Goal: Task Accomplishment & Management: Use online tool/utility

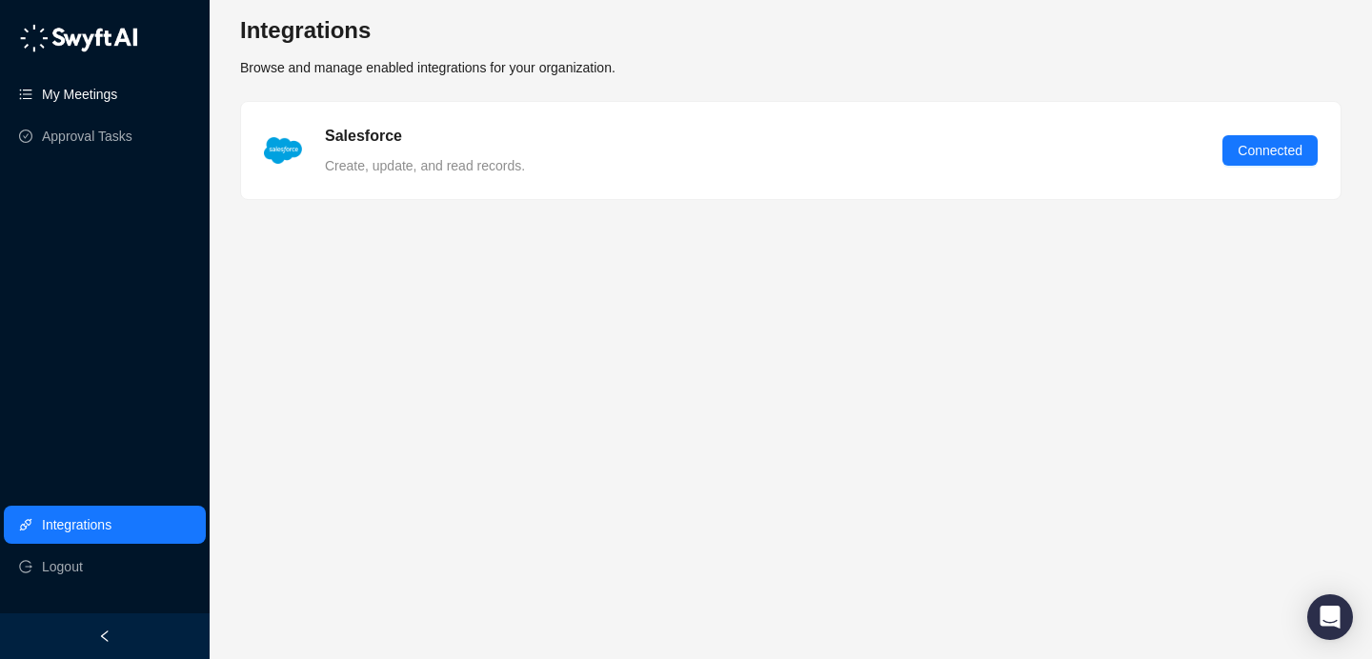
click at [98, 97] on link "My Meetings" at bounding box center [79, 94] width 75 height 38
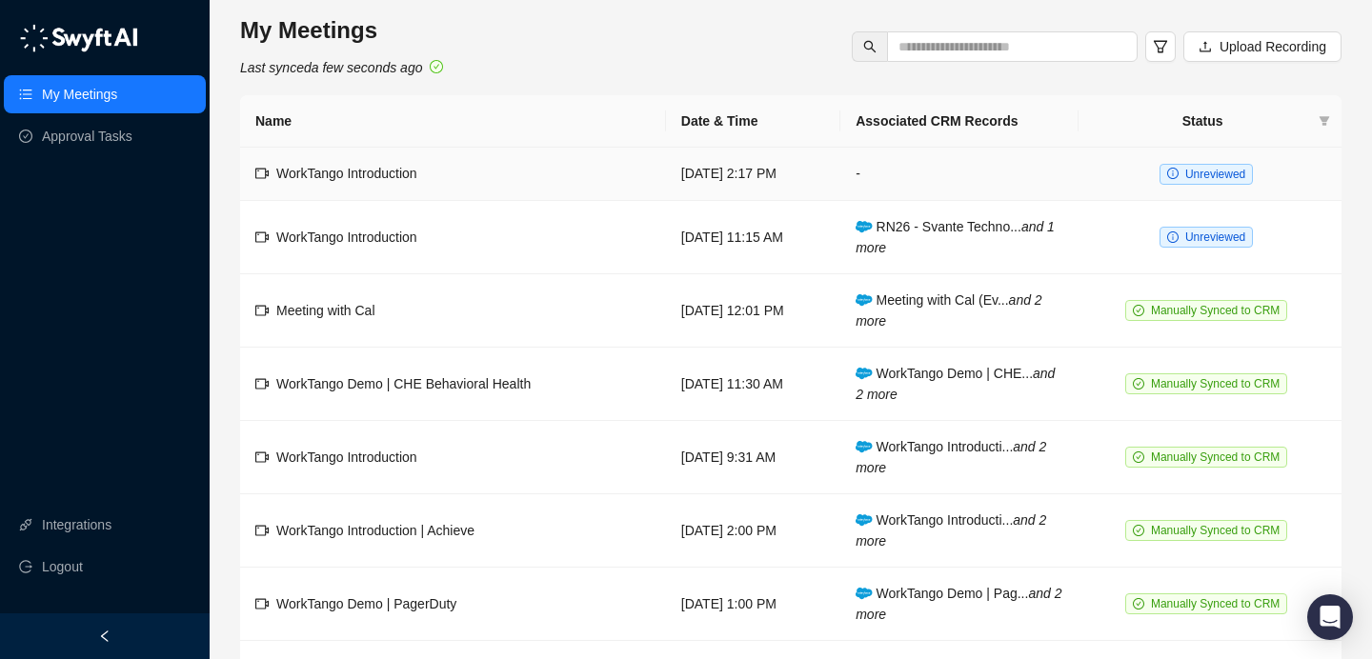
click at [911, 170] on td "-" at bounding box center [959, 174] width 238 height 53
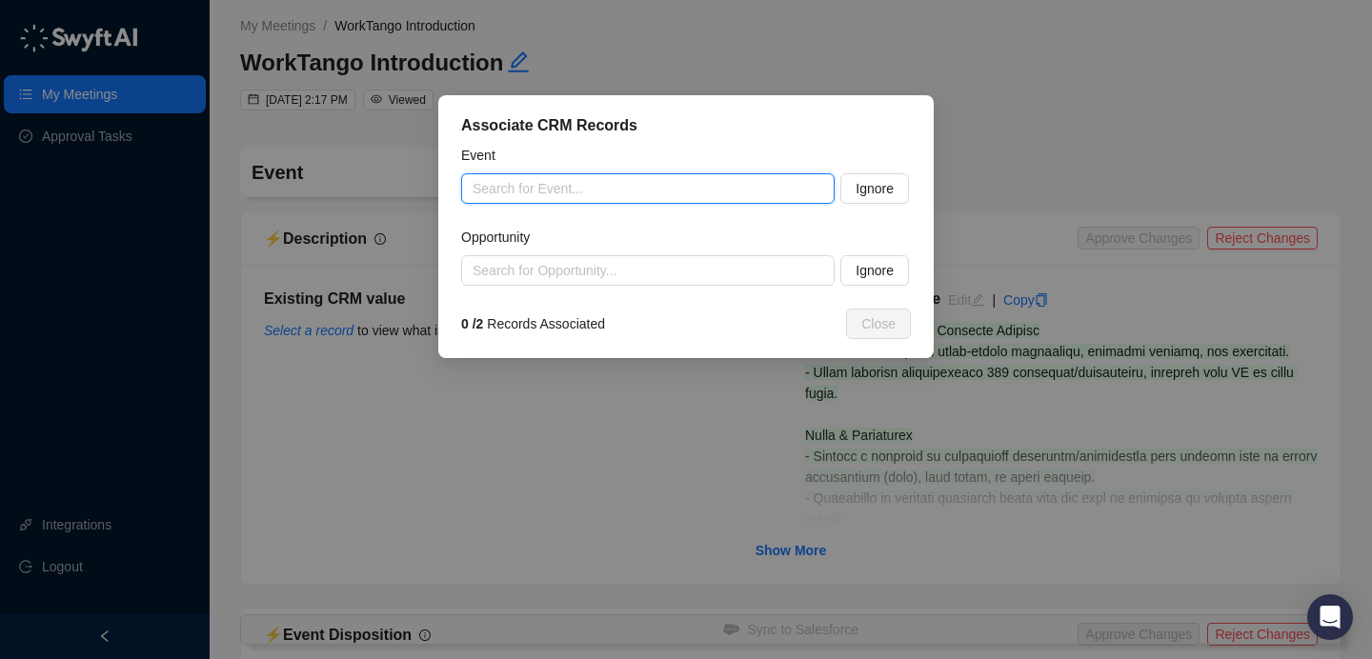
click at [645, 184] on input "search" at bounding box center [642, 188] width 339 height 29
click at [717, 190] on input "search" at bounding box center [642, 188] width 339 height 29
paste input "**********"
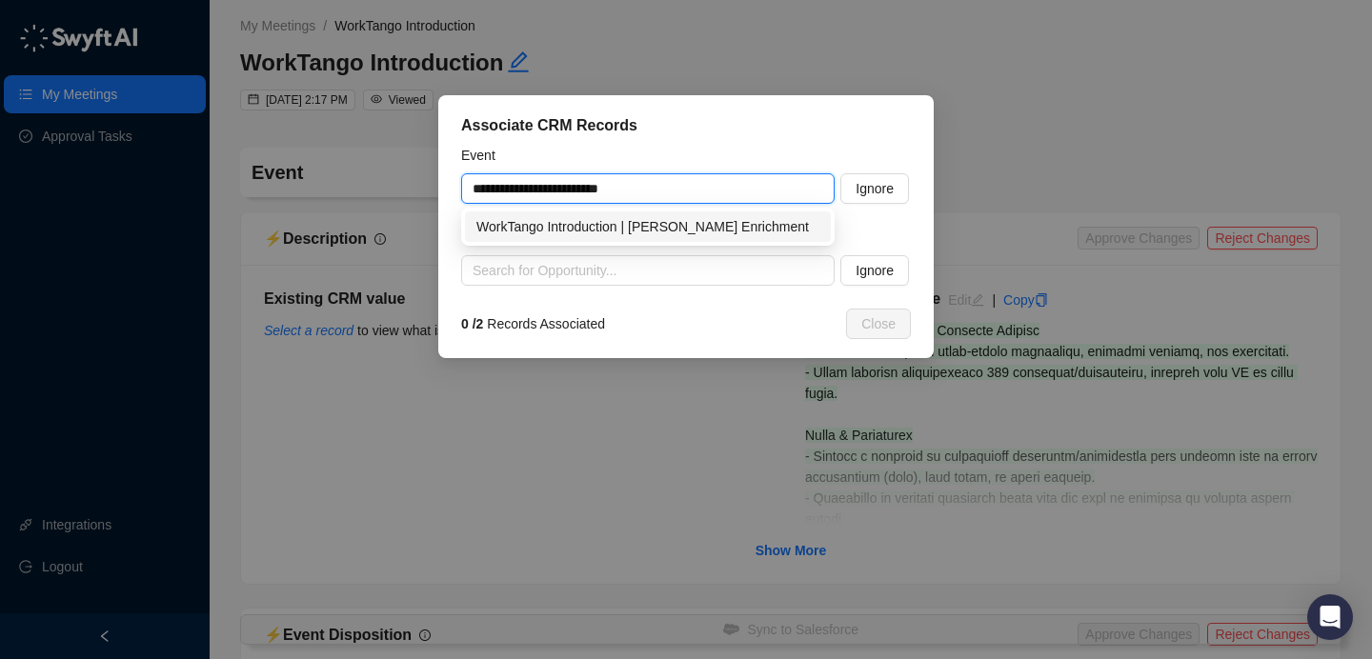
click at [552, 221] on div "WorkTango Introduction | [PERSON_NAME] Enrichment" at bounding box center [647, 226] width 343 height 21
type input "**********"
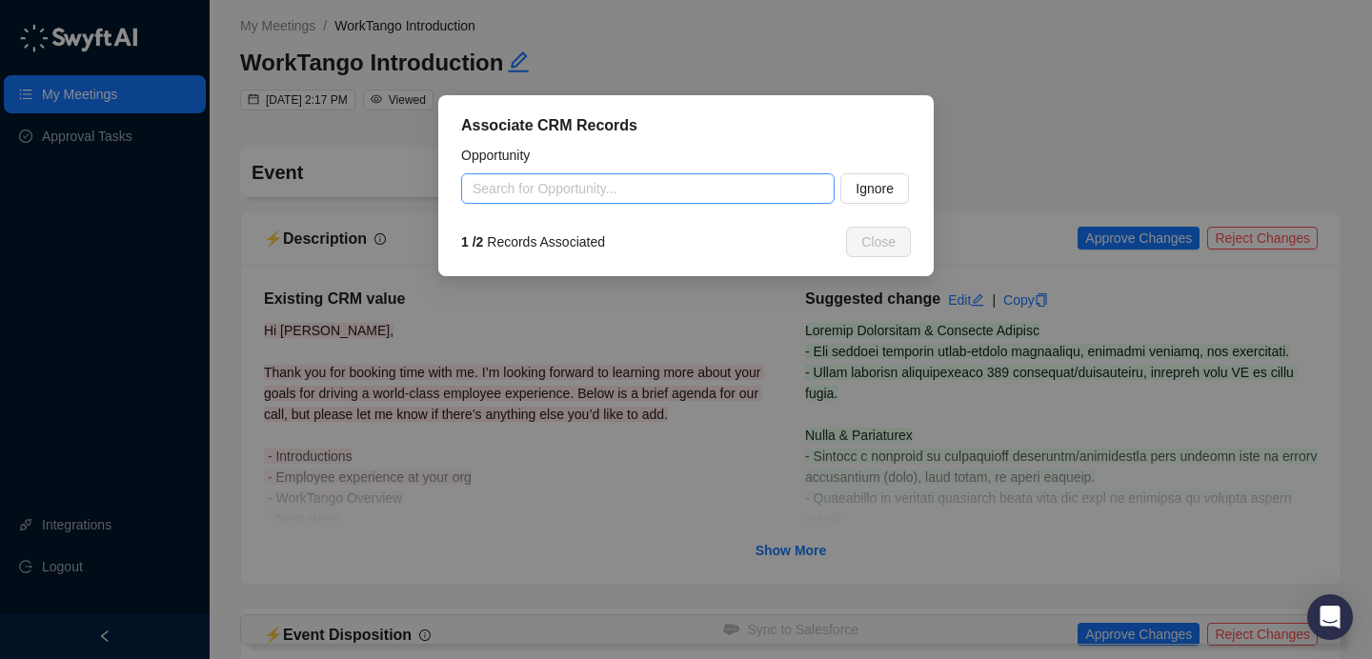
click at [737, 203] on div "Search for Opportunity..." at bounding box center [648, 188] width 374 height 30
paste input "**********"
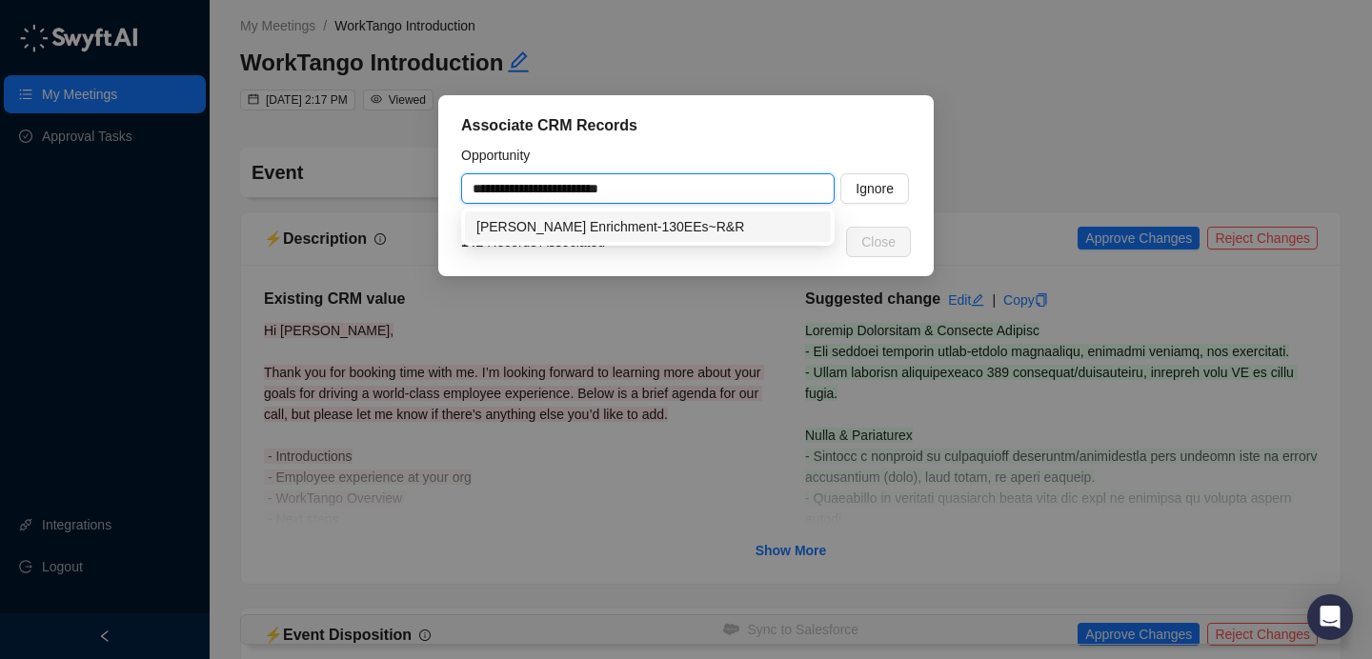
click at [671, 208] on div "006Qm00000KZ7vxIAD [PERSON_NAME] Enrichment-130EEs~R&R" at bounding box center [648, 227] width 374 height 38
drag, startPoint x: 680, startPoint y: 222, endPoint x: 693, endPoint y: 225, distance: 12.7
click at [679, 222] on div "[PERSON_NAME] Enrichment-130EEs~R&R" at bounding box center [647, 226] width 343 height 21
type input "**********"
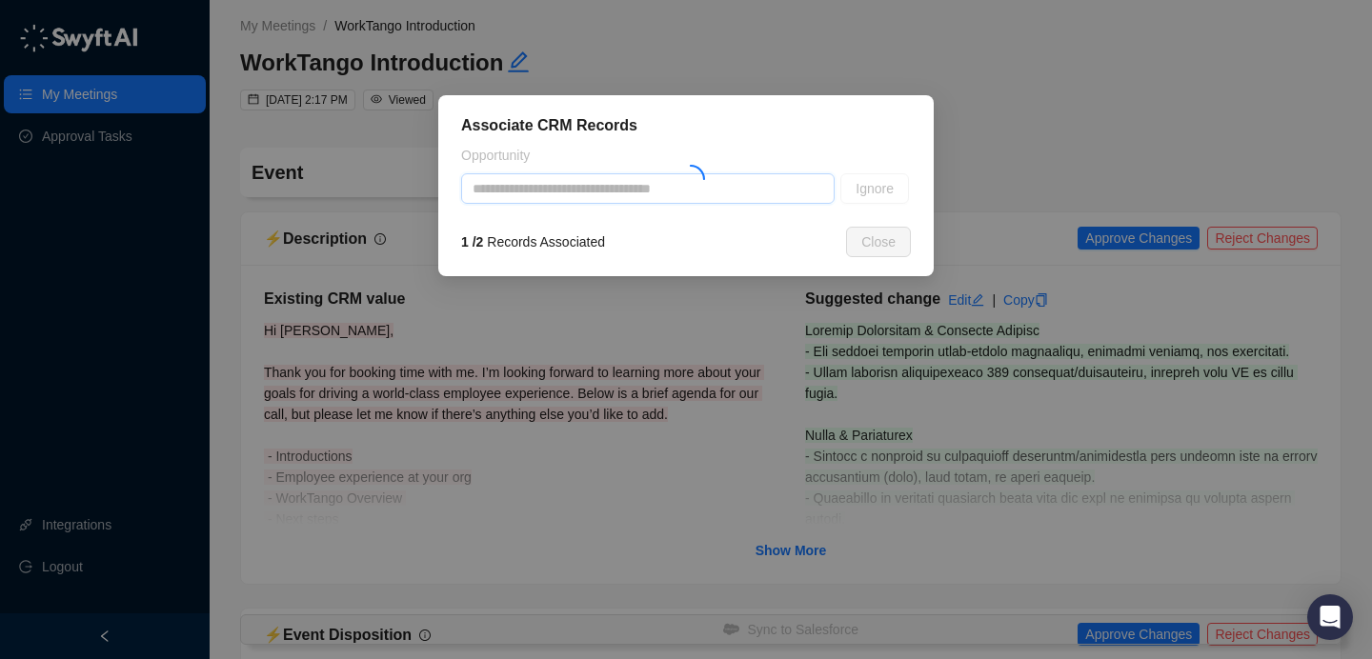
type textarea "**********"
type input "**********"
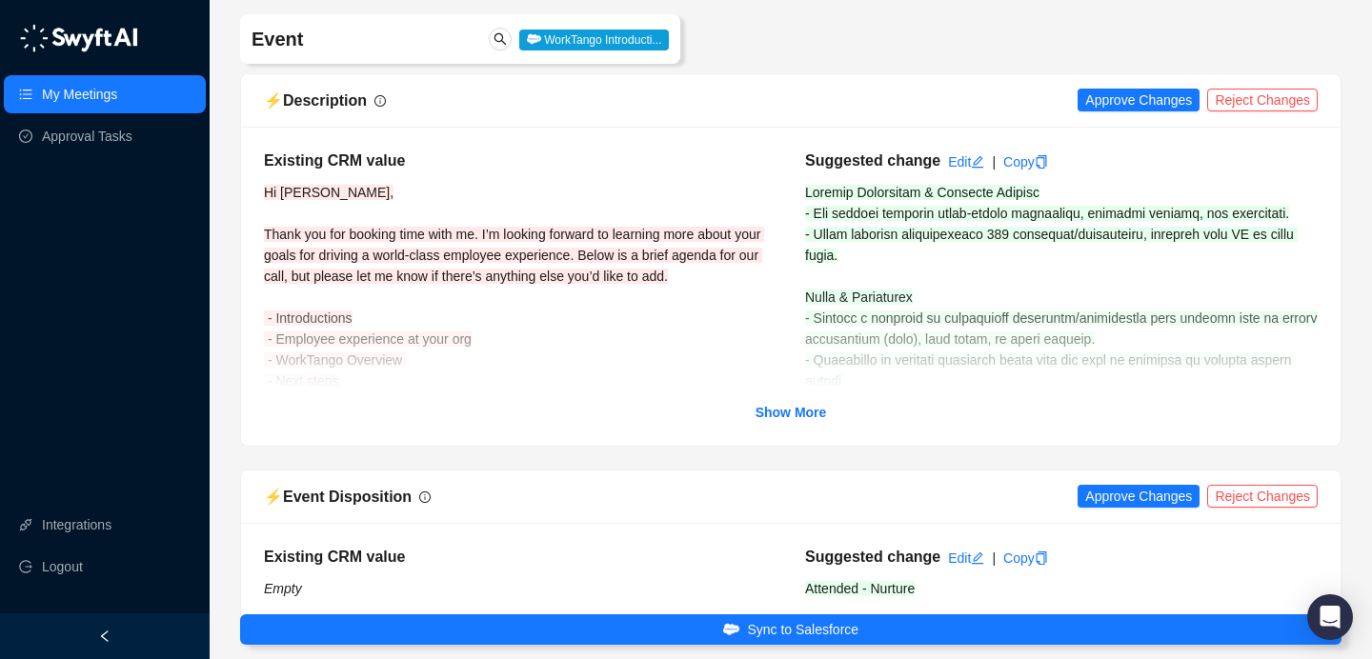
scroll to position [140, 0]
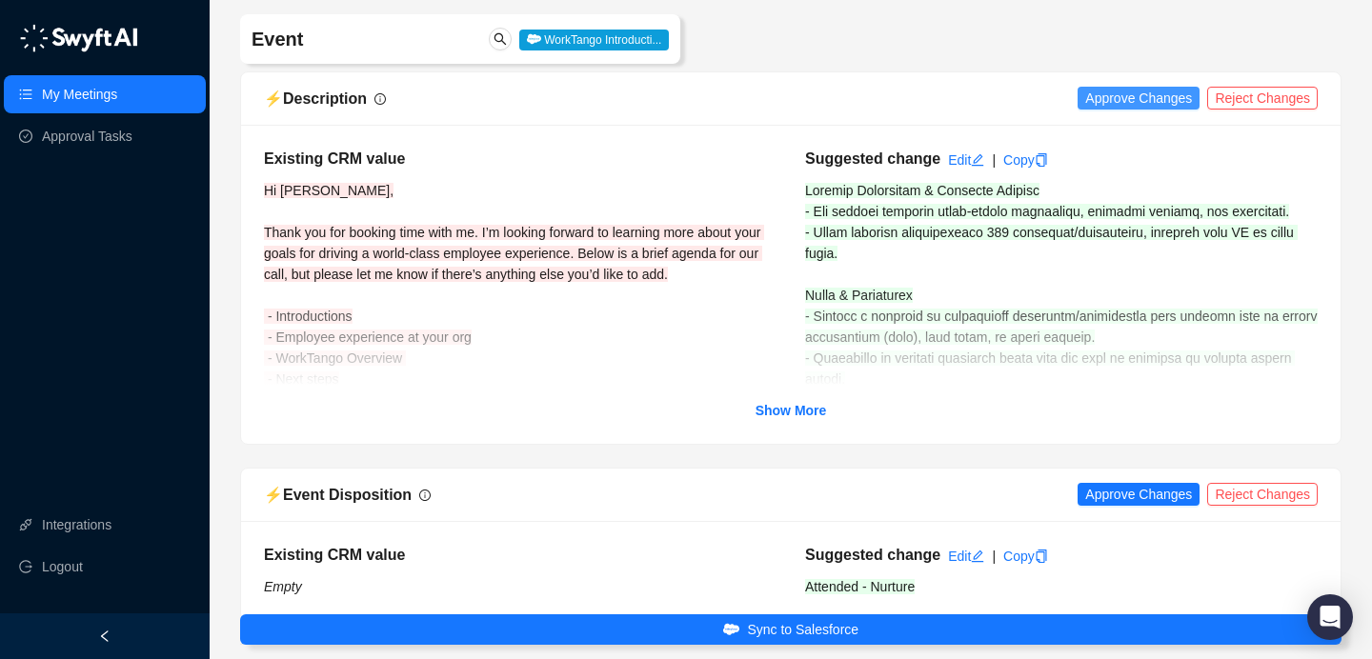
click at [1115, 98] on span "Approve Changes" at bounding box center [1138, 98] width 107 height 21
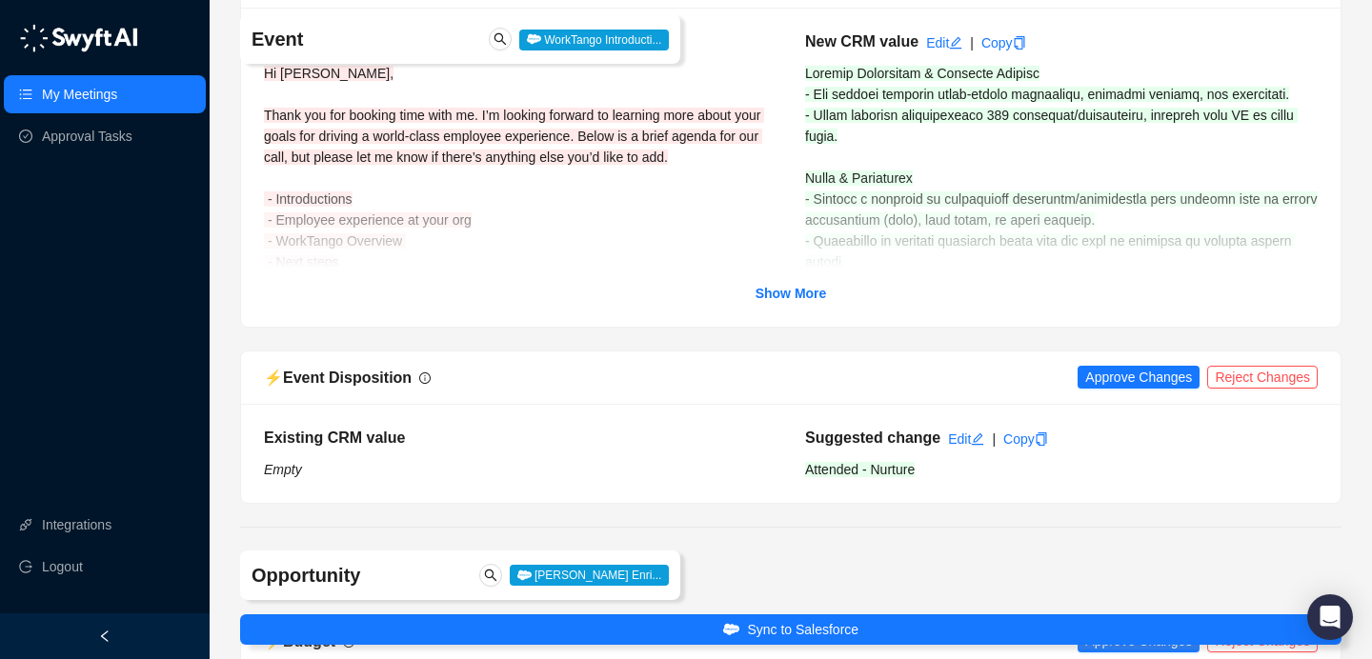
scroll to position [305, 0]
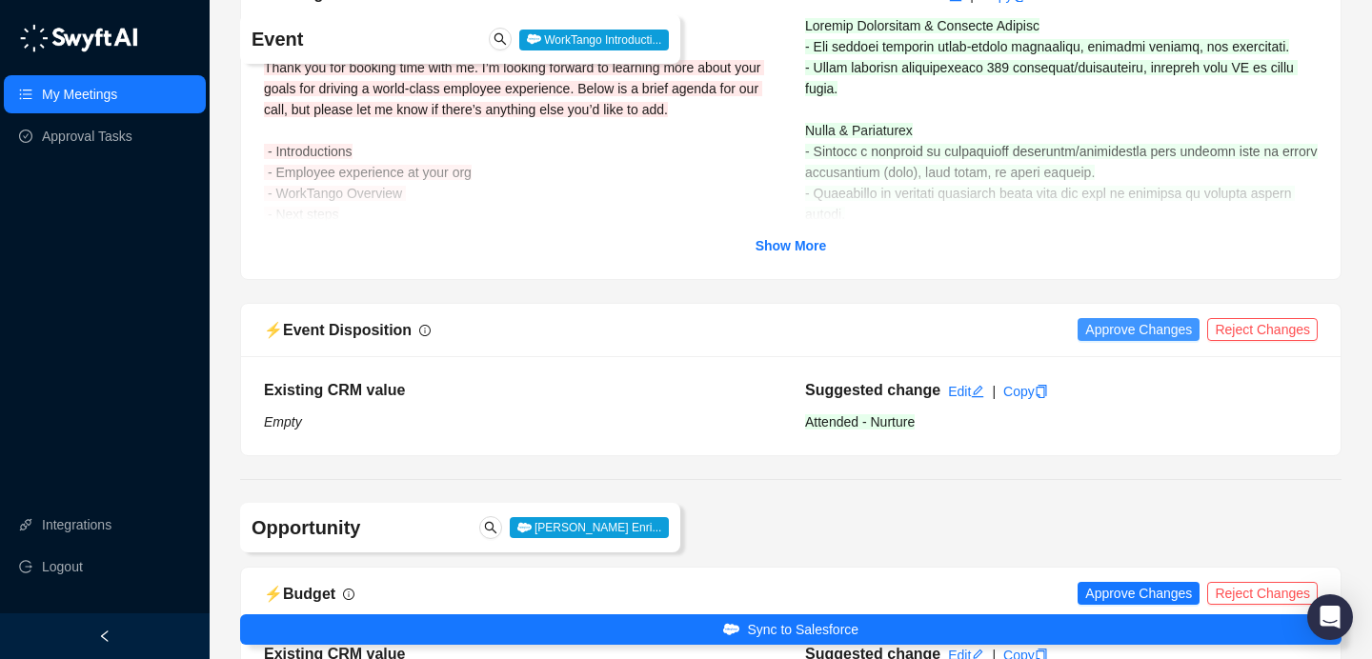
click at [1112, 334] on span "Approve Changes" at bounding box center [1138, 329] width 107 height 21
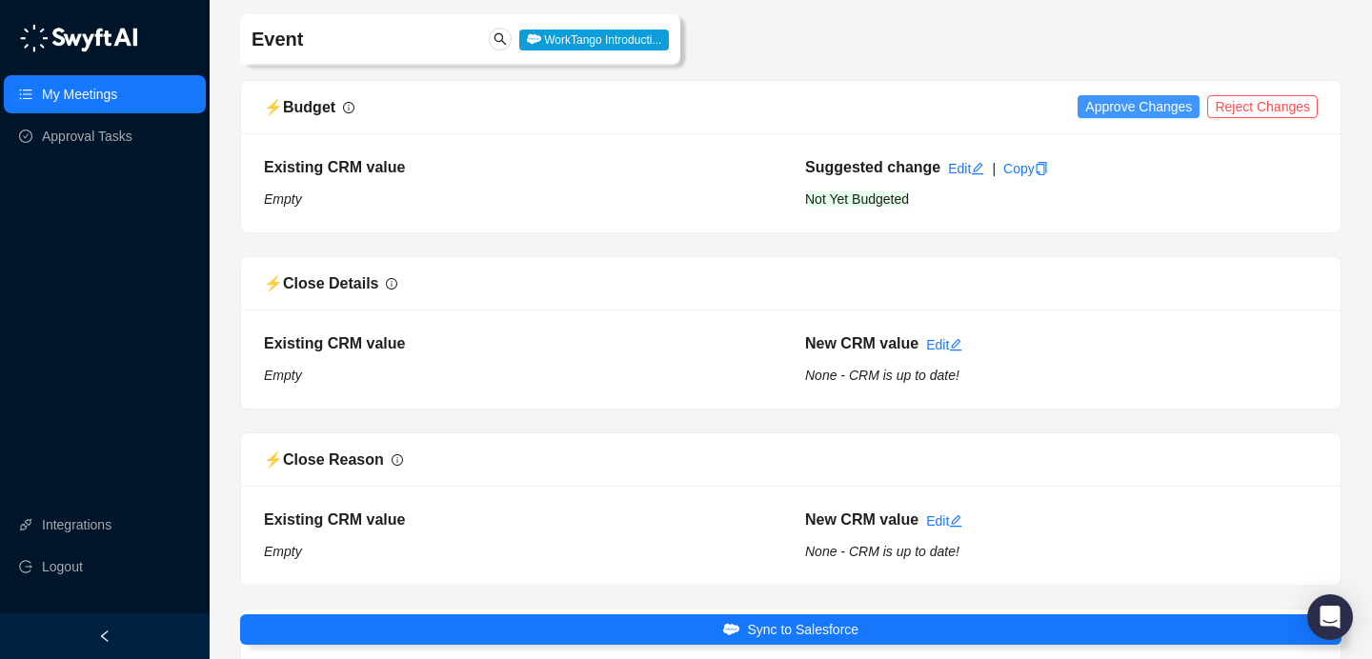
click at [1134, 112] on span "Approve Changes" at bounding box center [1138, 106] width 107 height 21
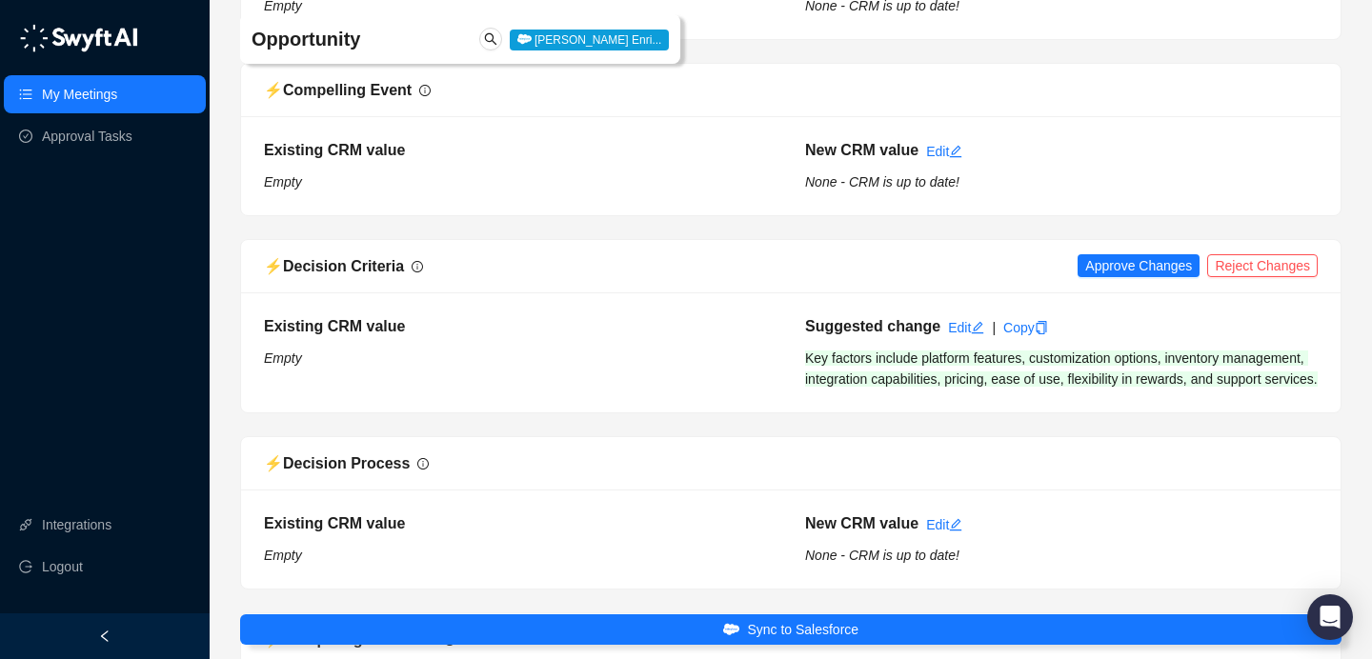
scroll to position [1735, 0]
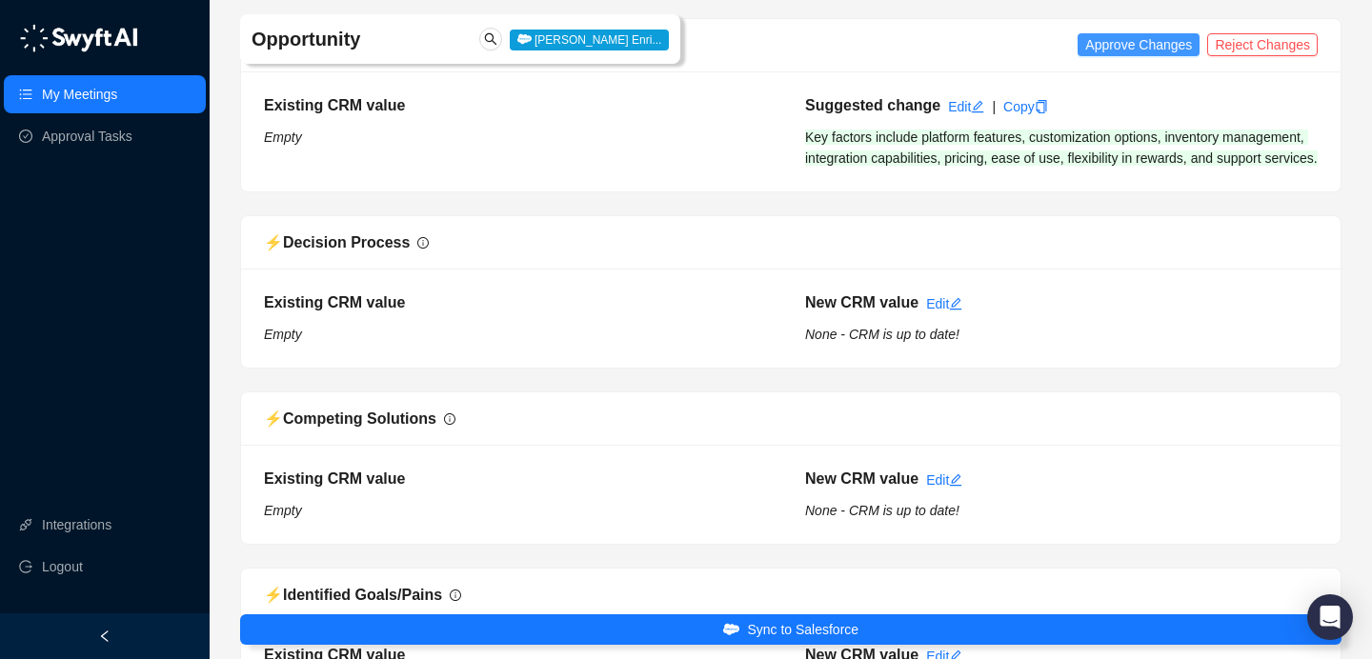
click at [1141, 53] on span "Approve Changes" at bounding box center [1138, 44] width 107 height 21
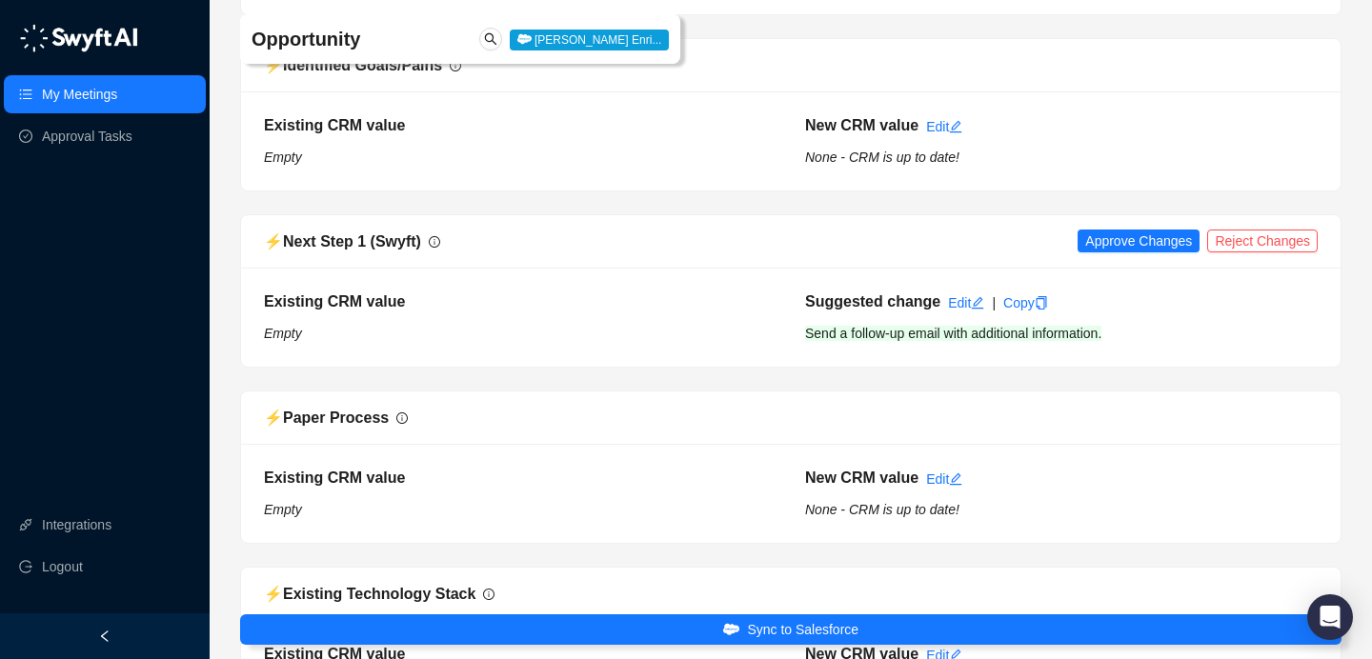
scroll to position [2275, 0]
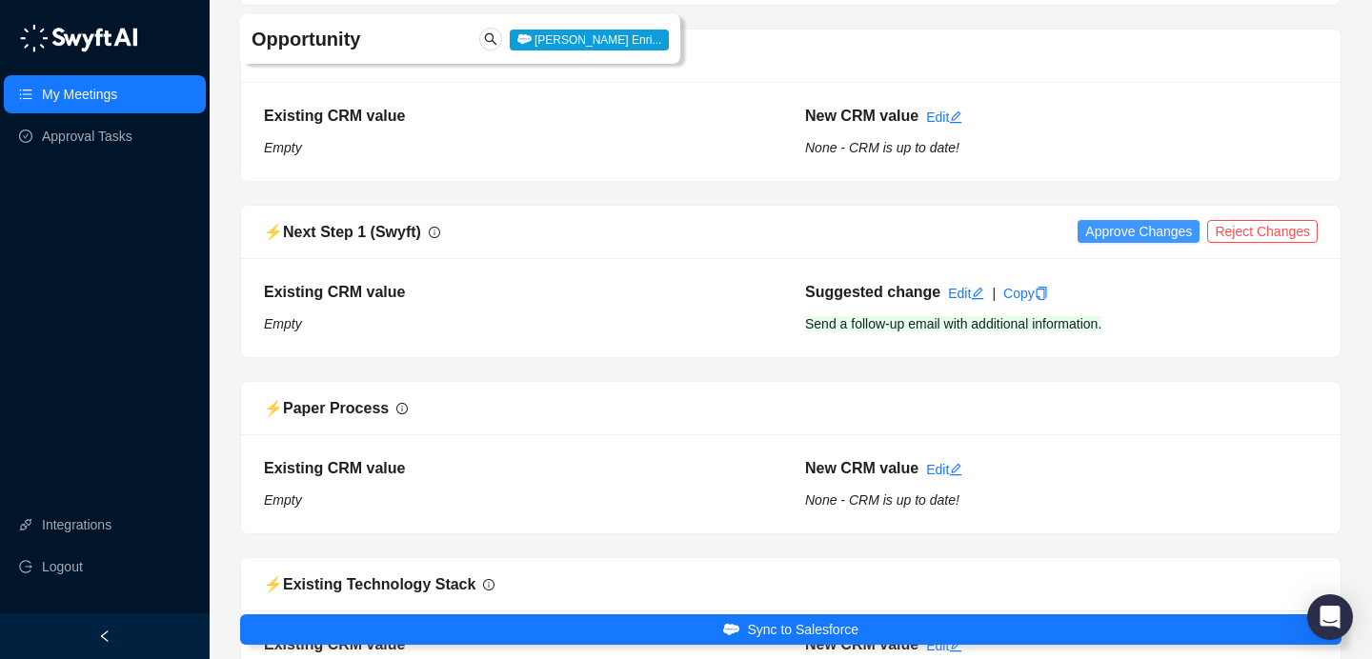
click at [1139, 242] on span "Approve Changes" at bounding box center [1138, 231] width 107 height 21
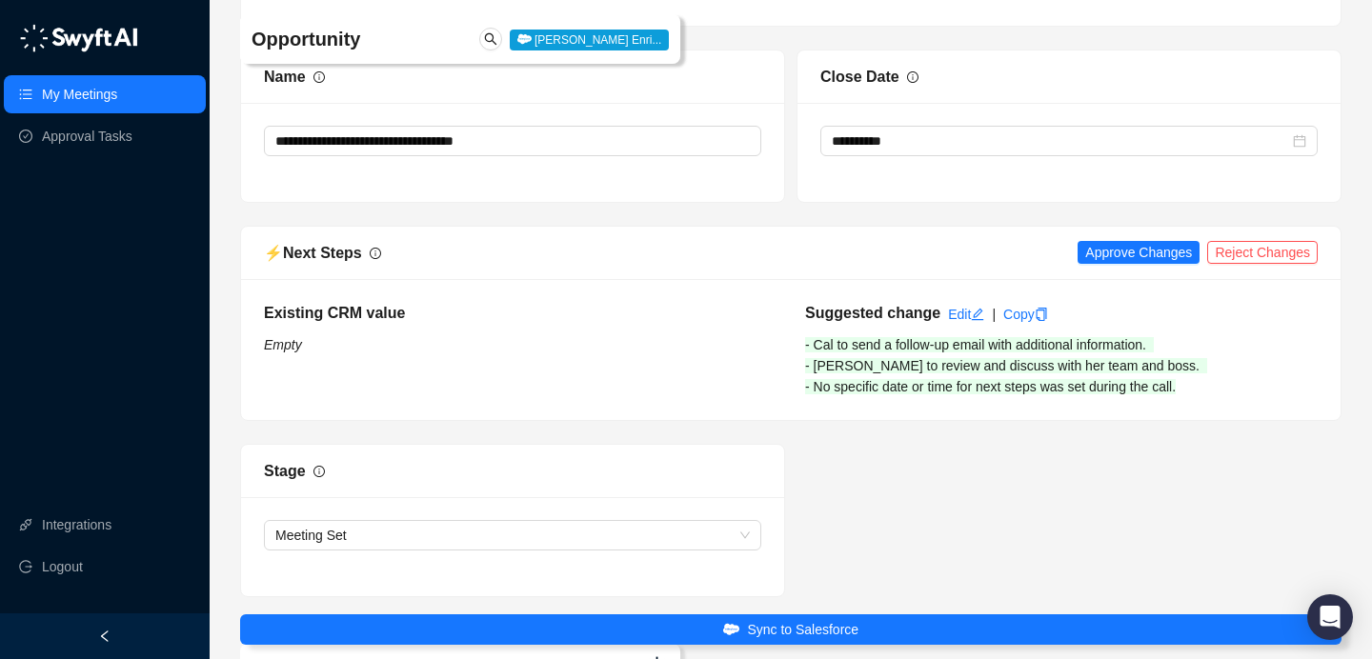
scroll to position [3778, 0]
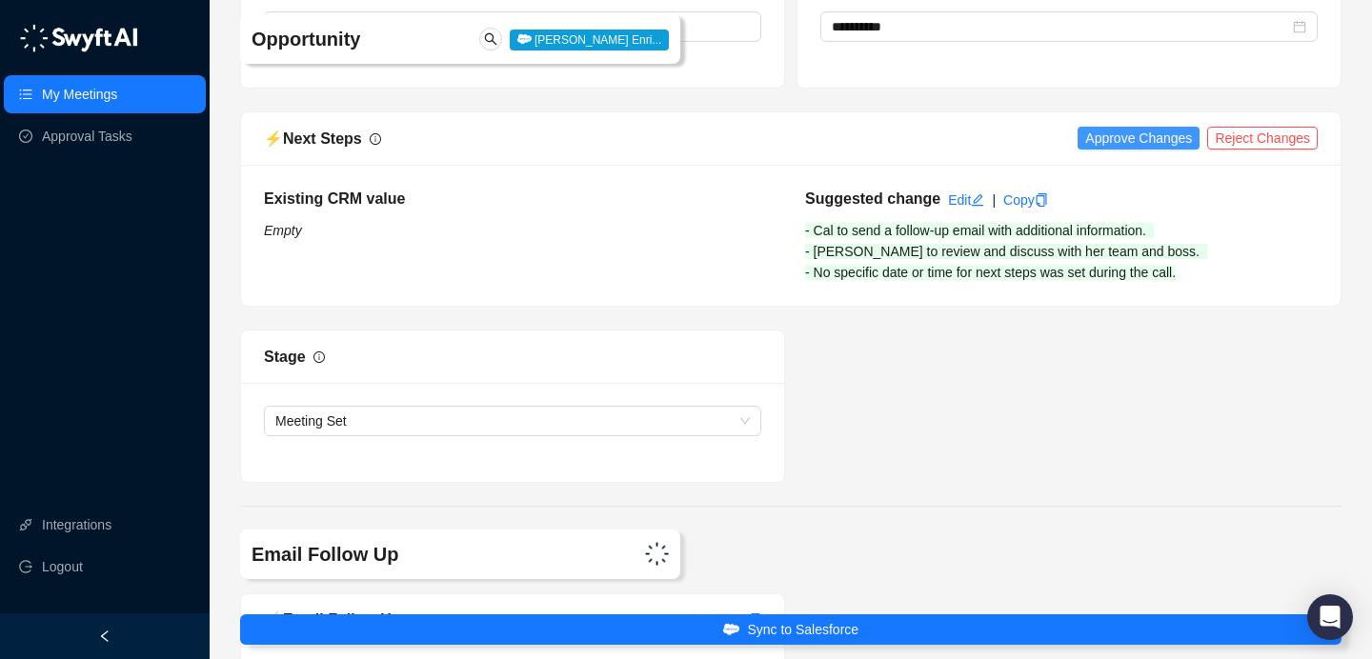
click at [1154, 149] on span "Approve Changes" at bounding box center [1138, 138] width 107 height 21
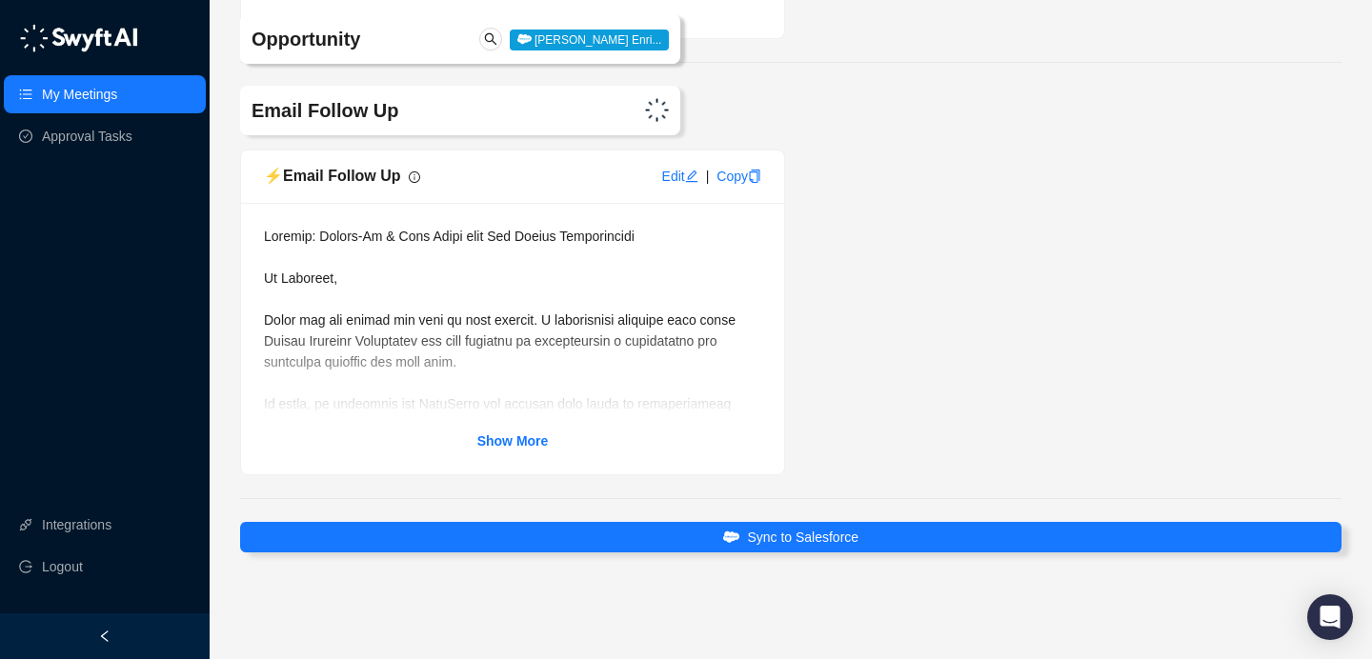
click at [517, 434] on strong "Show More" at bounding box center [512, 441] width 71 height 15
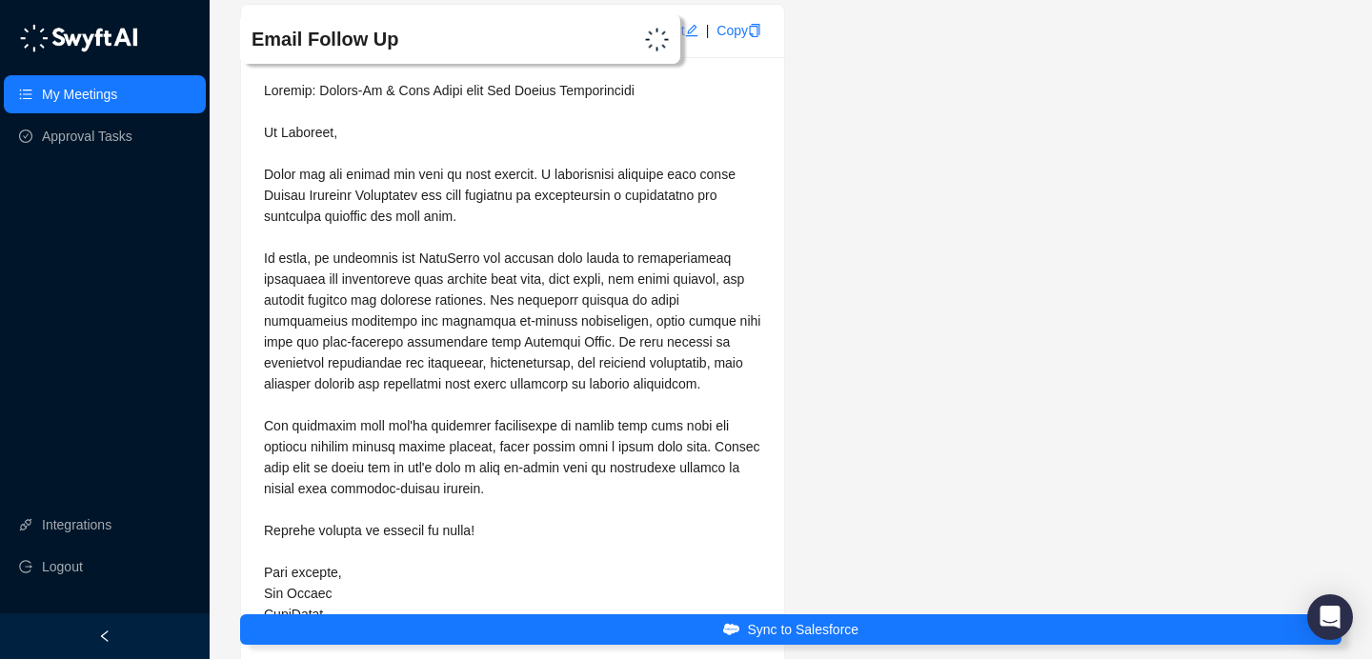
scroll to position [4393, 0]
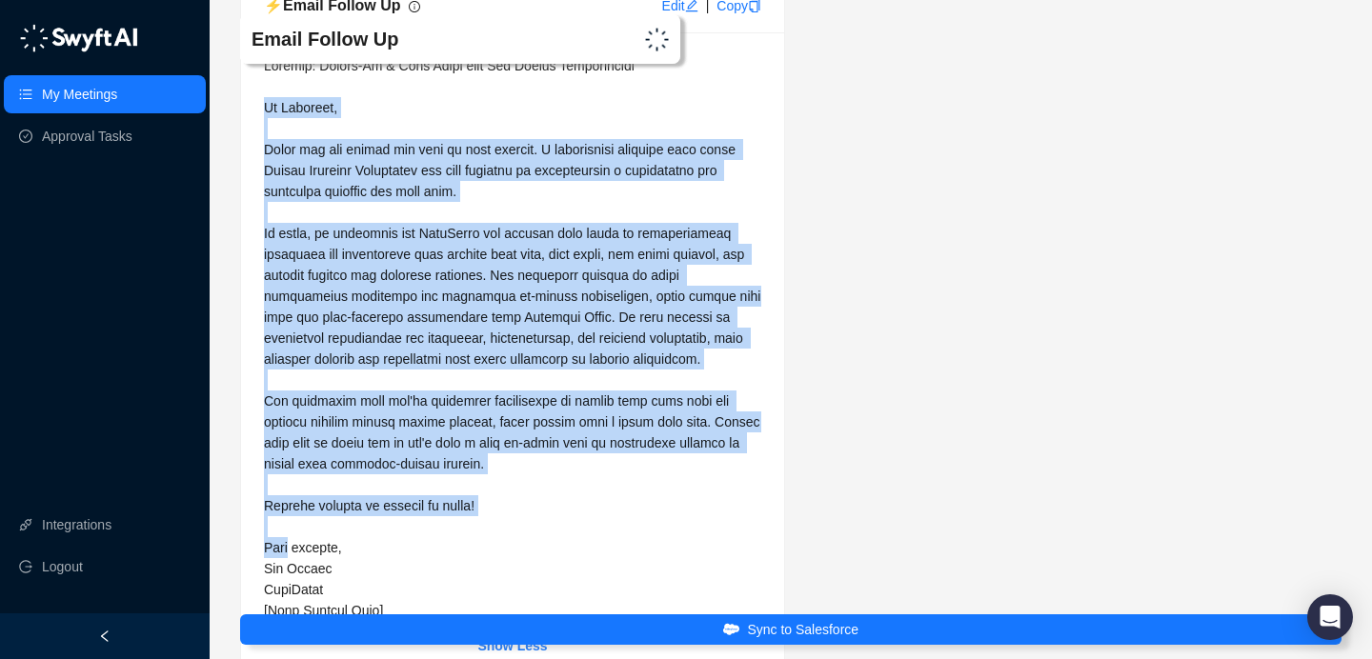
drag, startPoint x: 266, startPoint y: 132, endPoint x: 291, endPoint y: 562, distance: 431.4
click at [291, 563] on span at bounding box center [514, 338] width 500 height 560
copy span "Hi [PERSON_NAME], Thank you for taking the time to chat earlier. I appreciated …"
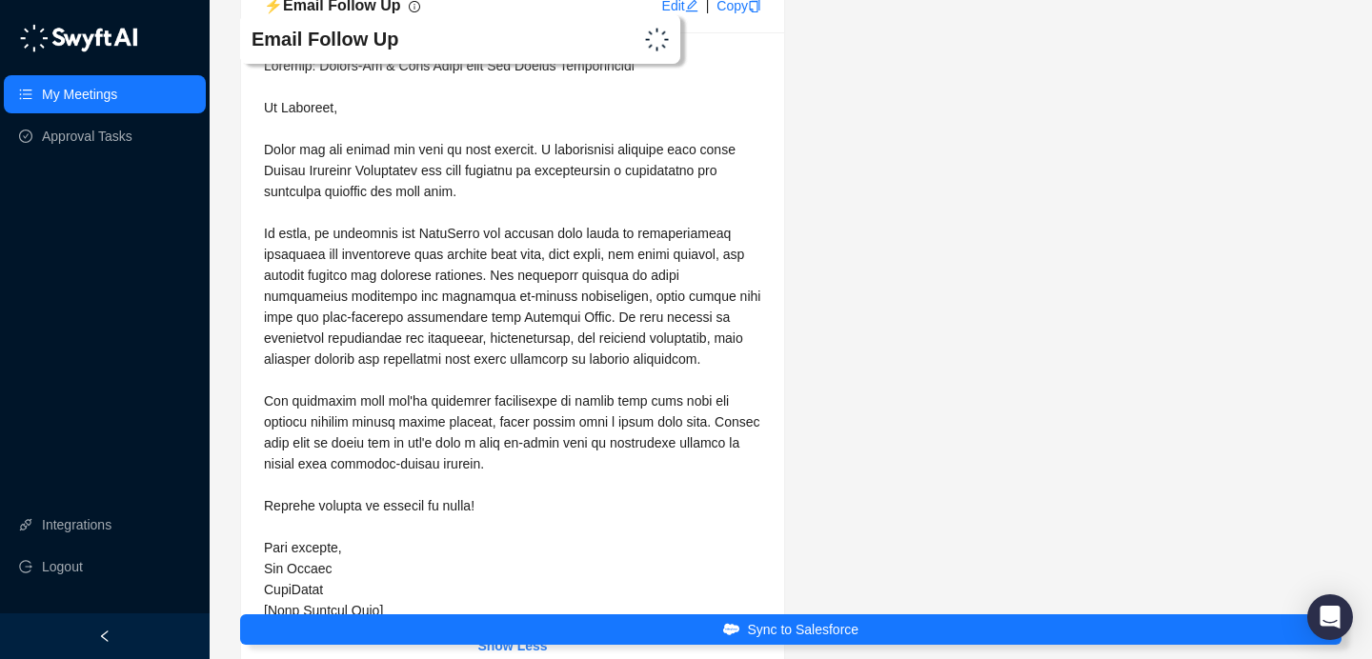
click at [1029, 422] on div "⚡️ Email Follow Up Edit | Copy Show Less" at bounding box center [790, 329] width 1113 height 701
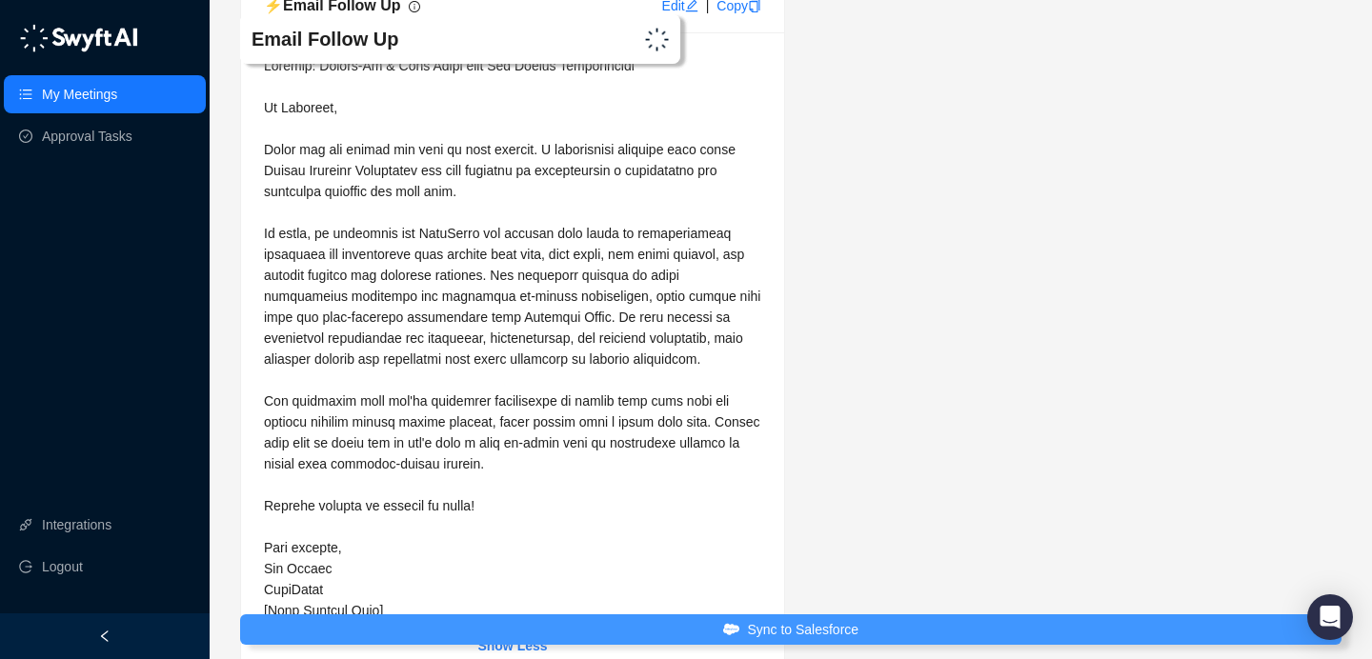
click at [868, 628] on button "Sync to Salesforce" at bounding box center [791, 630] width 1102 height 30
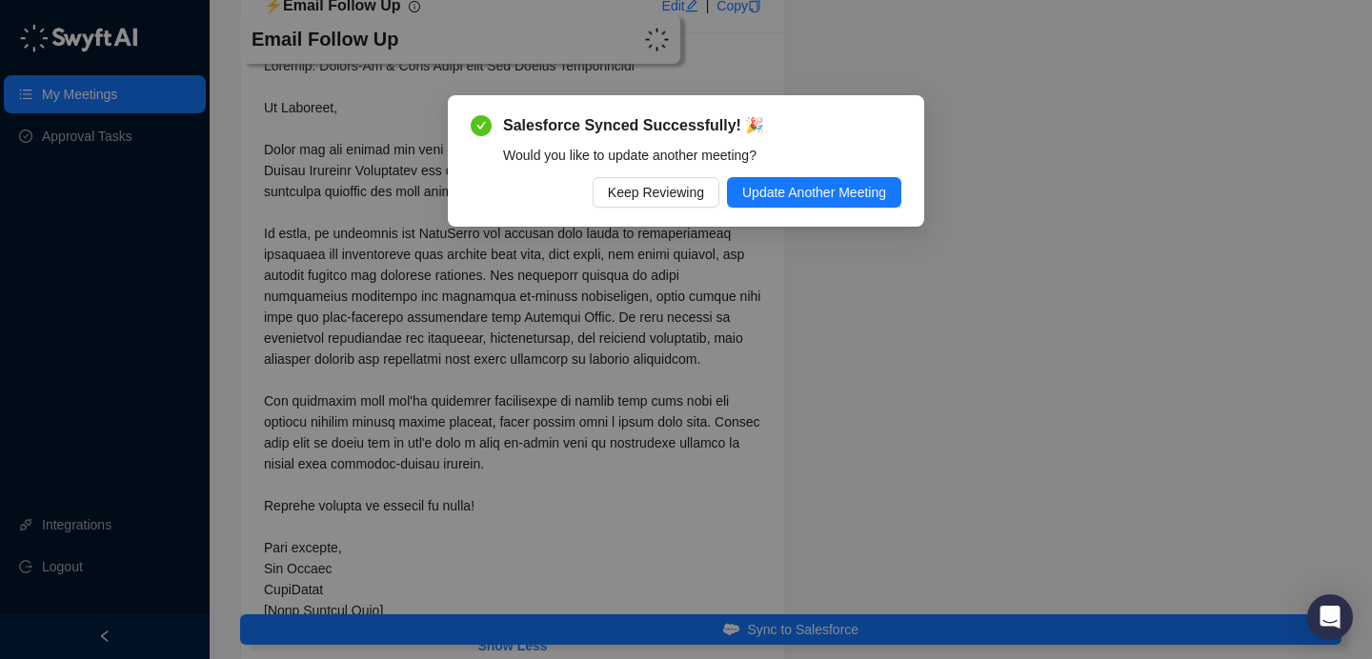
click at [638, 197] on span "Keep Reviewing" at bounding box center [656, 192] width 96 height 21
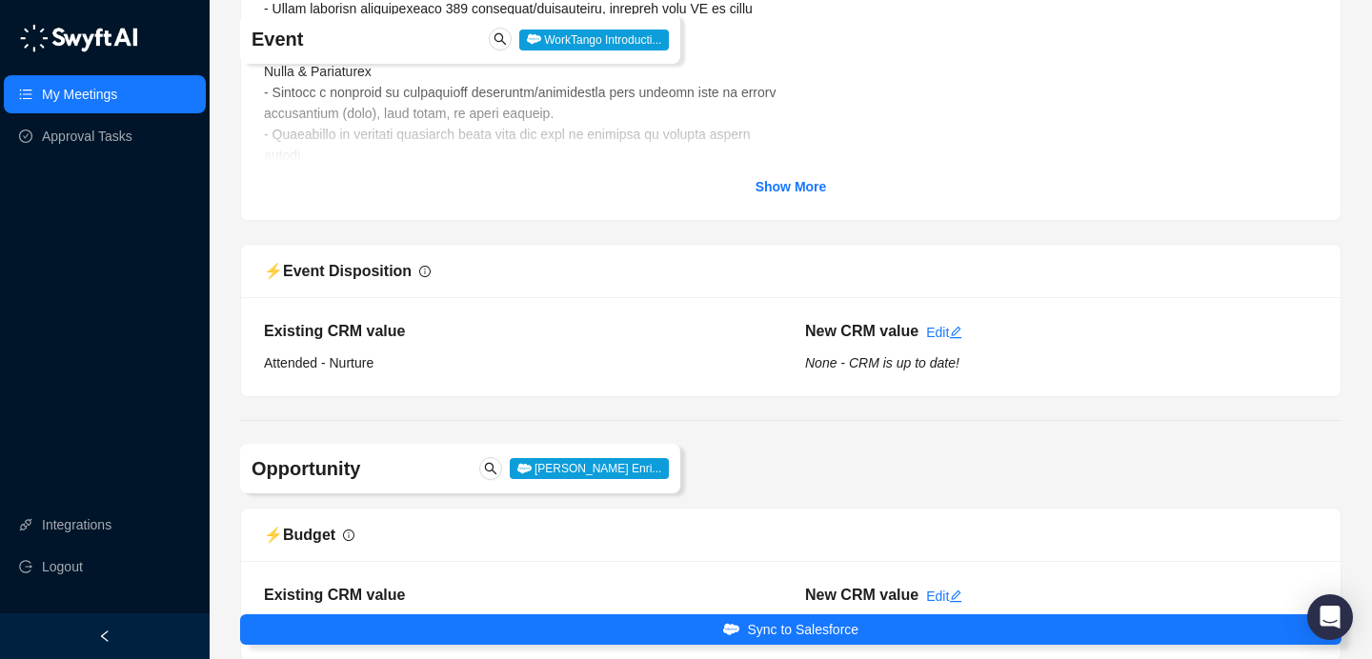
scroll to position [324, 0]
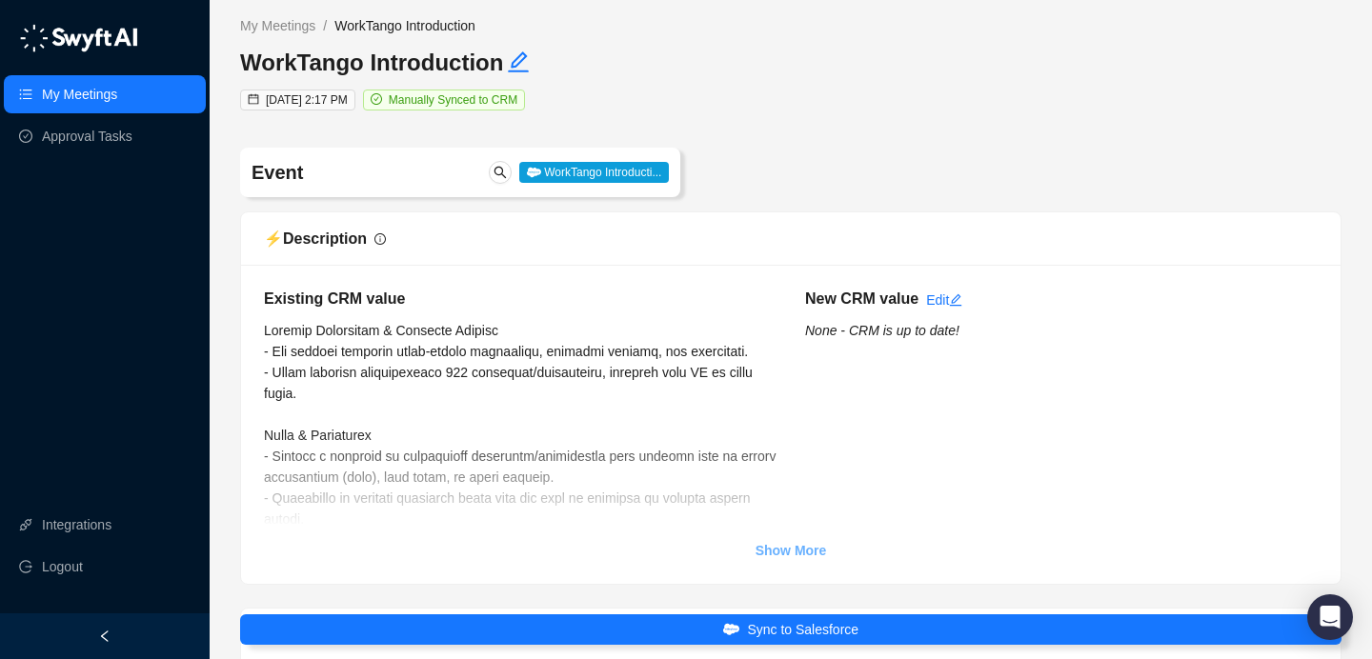
click at [800, 556] on strong "Show More" at bounding box center [791, 550] width 71 height 15
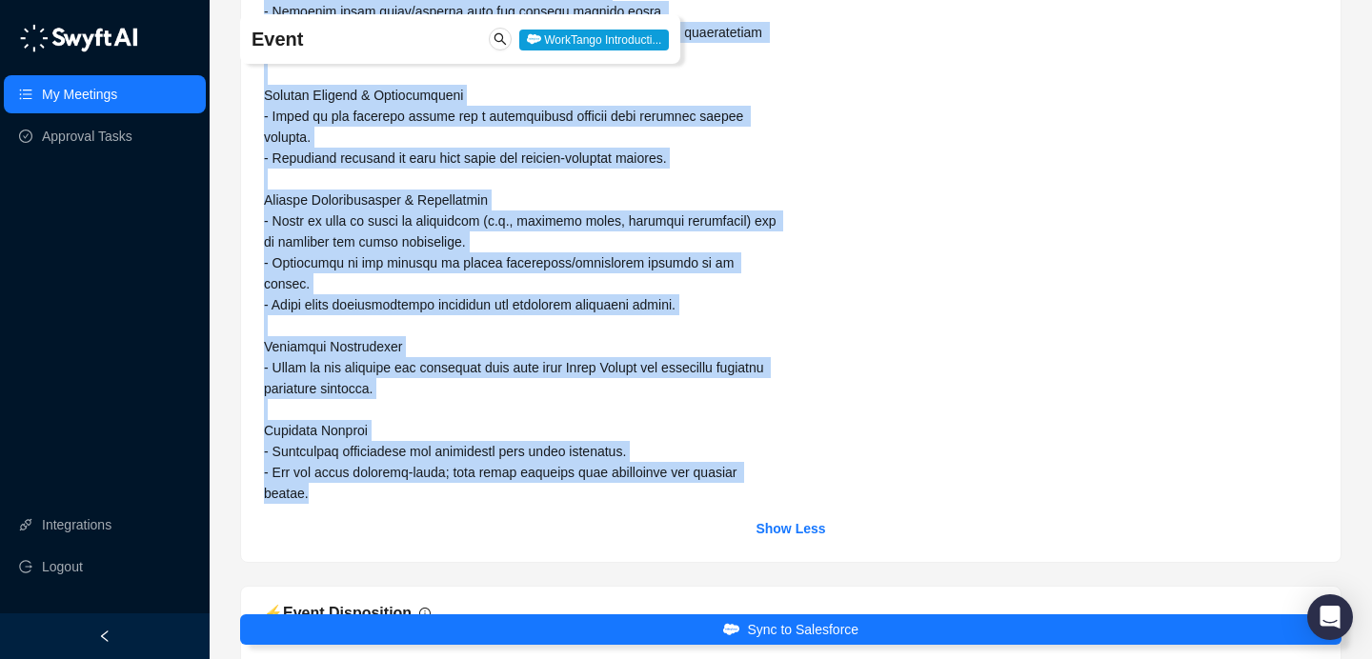
drag, startPoint x: 264, startPoint y: 328, endPoint x: 354, endPoint y: 453, distance: 154.2
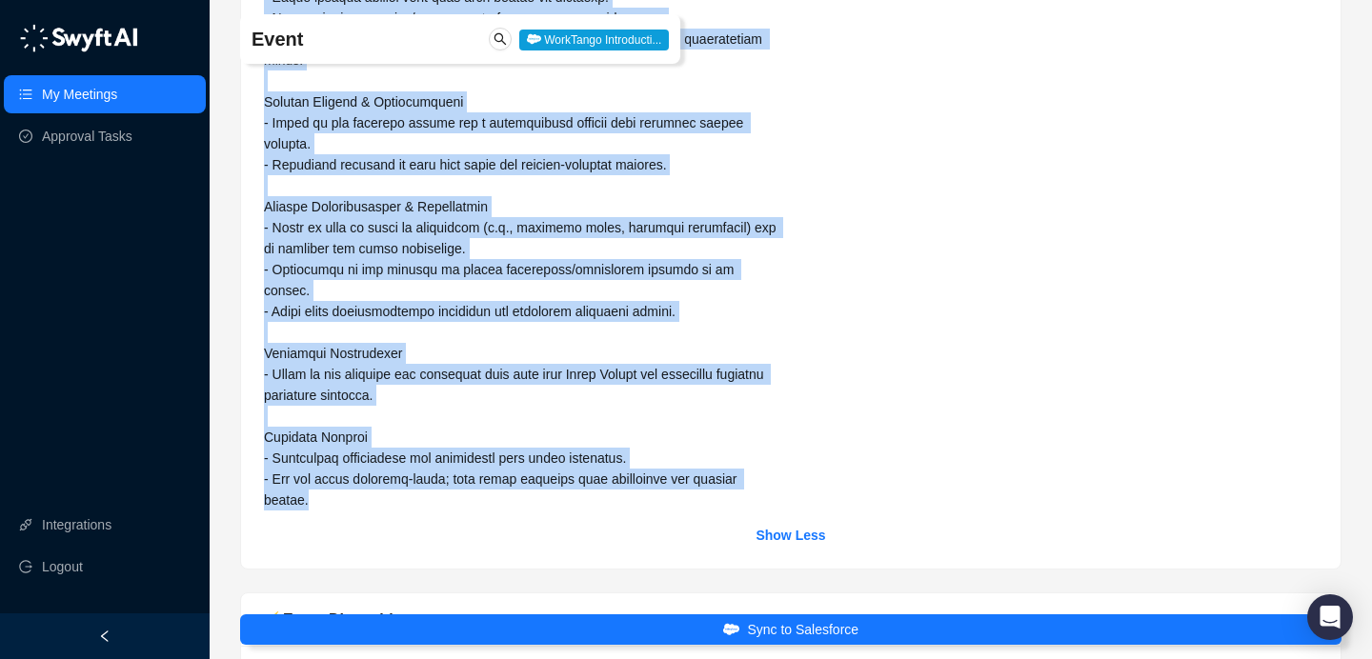
scroll to position [981, 0]
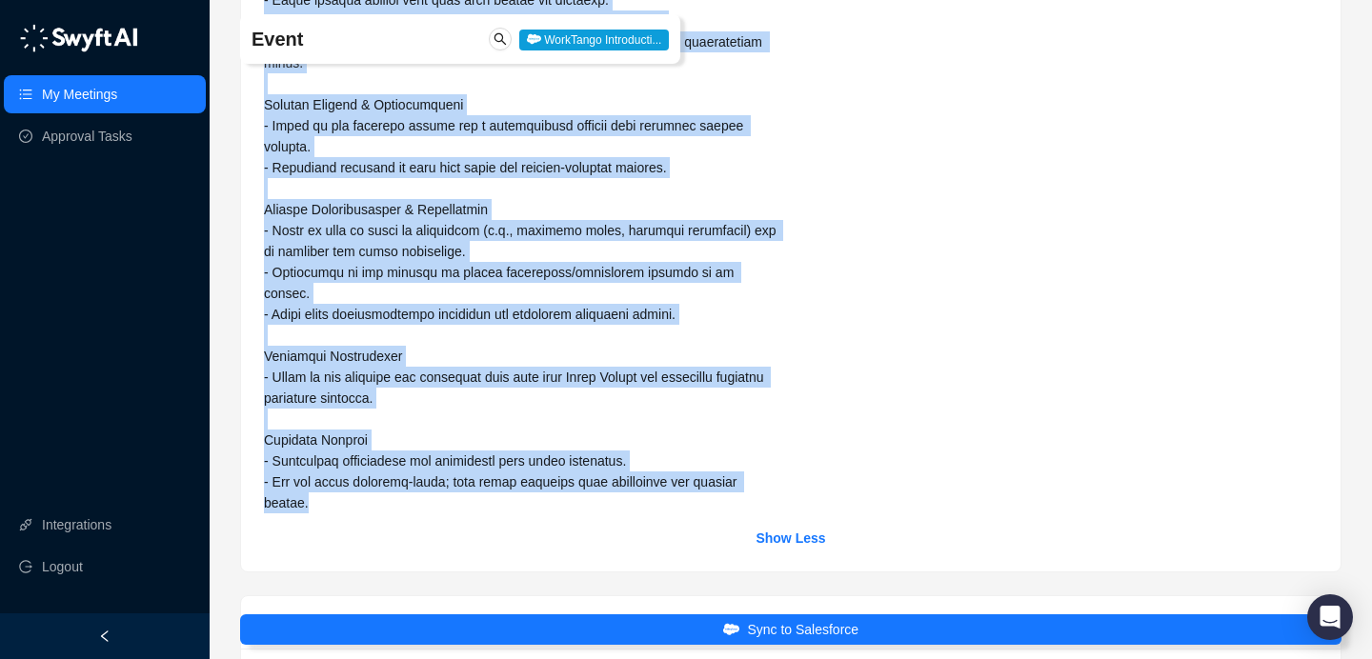
copy span "Company Background & Employee Details - The company provides after-school enric…"
